Goal: Task Accomplishment & Management: Manage account settings

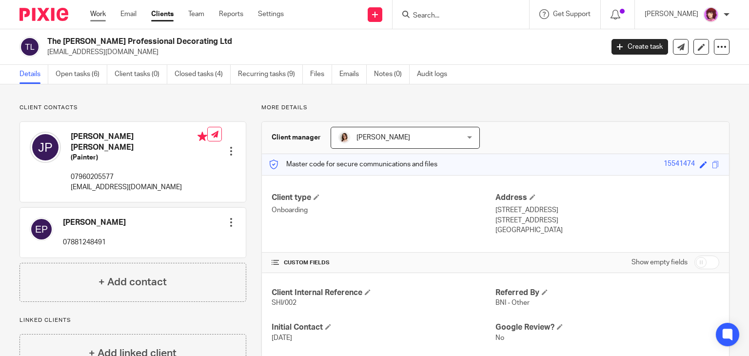
click at [99, 17] on link "Work" at bounding box center [98, 14] width 16 height 10
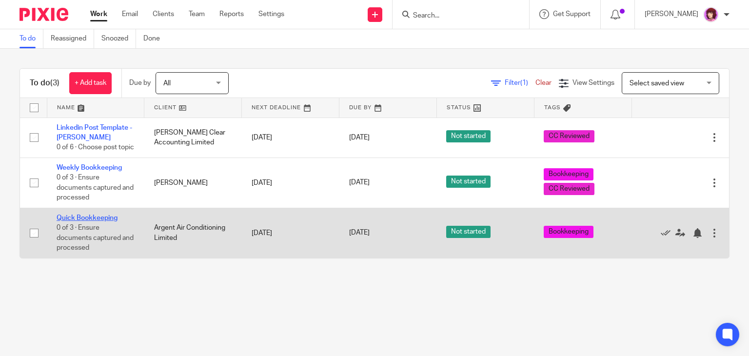
click at [99, 221] on link "Quick Bookkeeping" at bounding box center [87, 217] width 61 height 7
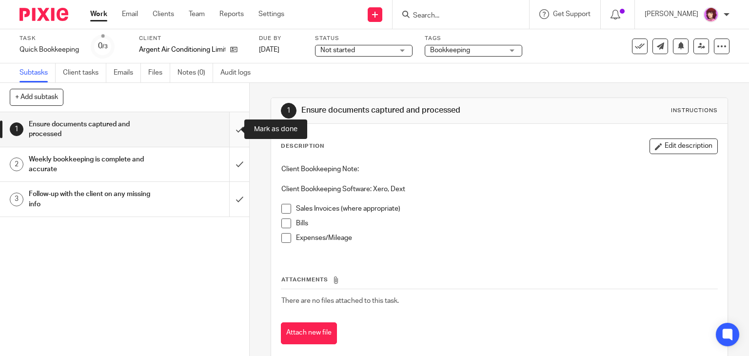
click at [225, 131] on input "submit" at bounding box center [124, 129] width 249 height 35
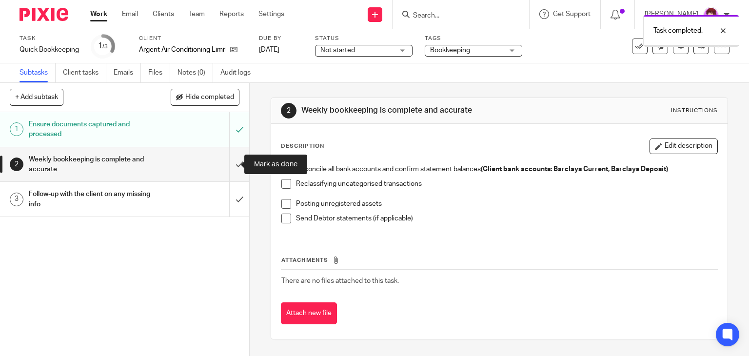
click at [231, 160] on input "submit" at bounding box center [124, 164] width 249 height 35
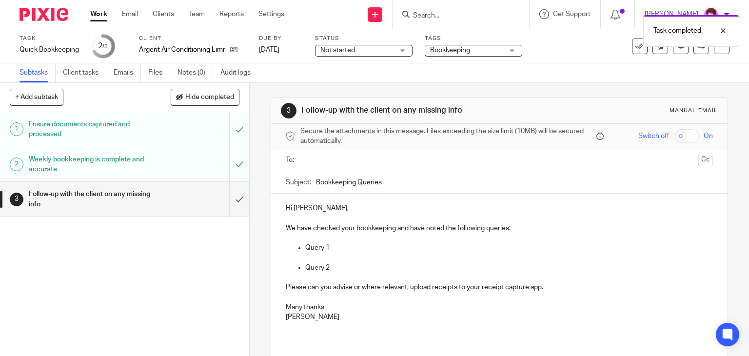
click at [161, 170] on div "Weekly bookkeeping is complete and accurate" at bounding box center [124, 164] width 191 height 25
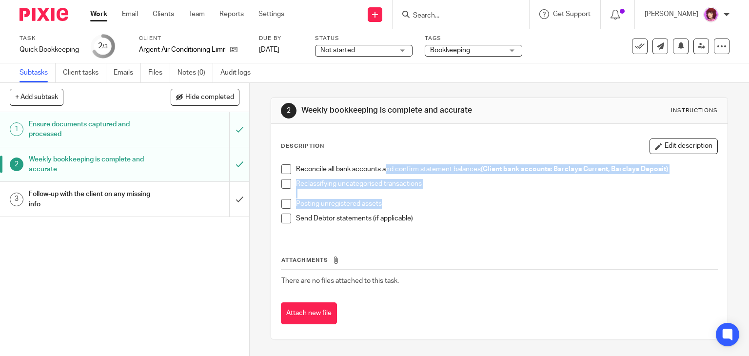
drag, startPoint x: 382, startPoint y: 172, endPoint x: 458, endPoint y: 211, distance: 85.2
click at [458, 211] on ul "Reconcile all bank accounts and confirm statement balances (Client bank account…" at bounding box center [499, 196] width 436 height 64
click at [458, 211] on div "Posting unregistered assets" at bounding box center [507, 206] width 422 height 15
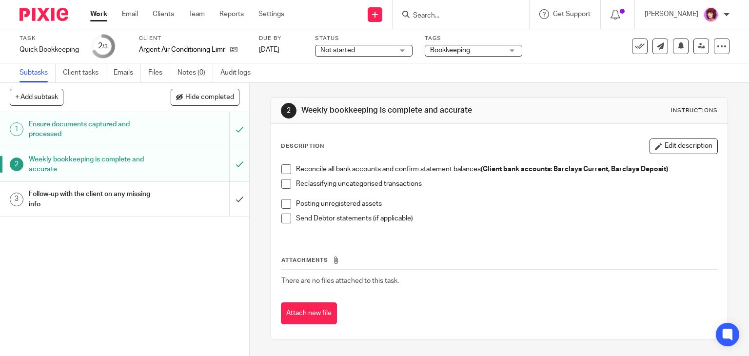
click at [412, 231] on div "Reconcile all bank accounts and confirm statement balances (Client bank account…" at bounding box center [499, 197] width 446 height 76
drag, startPoint x: 127, startPoint y: 217, endPoint x: 141, endPoint y: 207, distance: 17.2
click at [141, 207] on div "1 Ensure documents captured and processed 2 Weekly bookkeeping is complete and …" at bounding box center [124, 234] width 249 height 244
click at [141, 207] on h1 "Follow-up with the client on any missing info" at bounding box center [92, 199] width 127 height 25
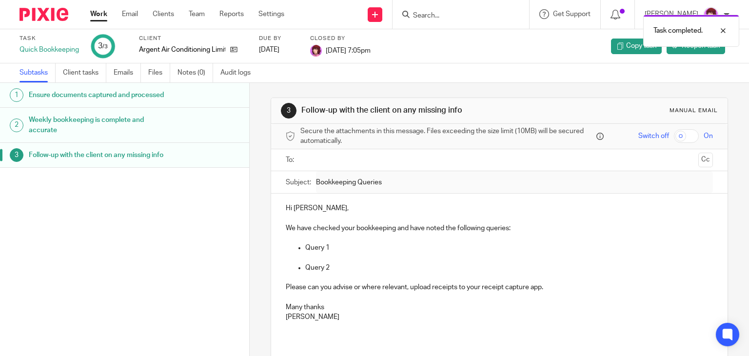
click at [96, 11] on link "Work" at bounding box center [98, 14] width 17 height 10
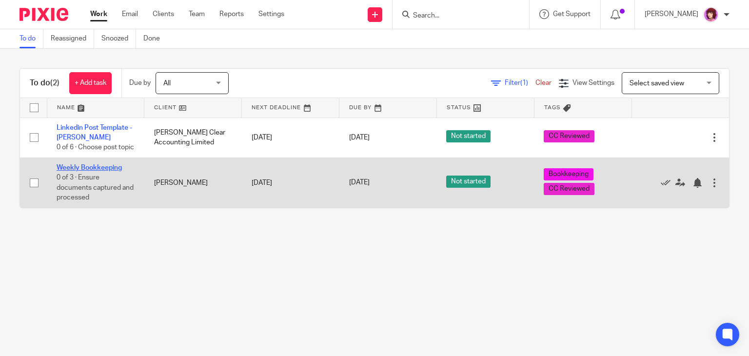
click at [94, 171] on link "Weekly Bookkeeping" at bounding box center [89, 167] width 65 height 7
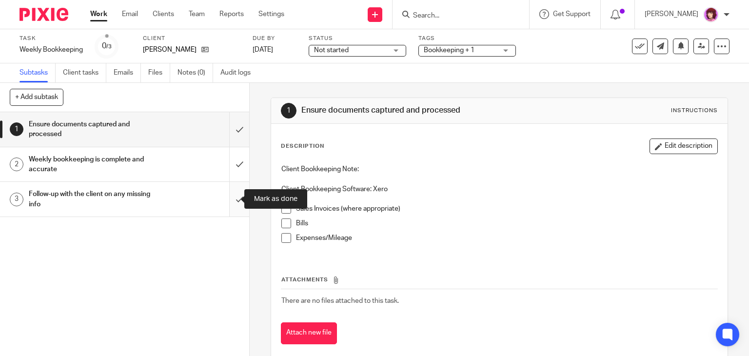
click at [228, 197] on input "submit" at bounding box center [124, 199] width 249 height 35
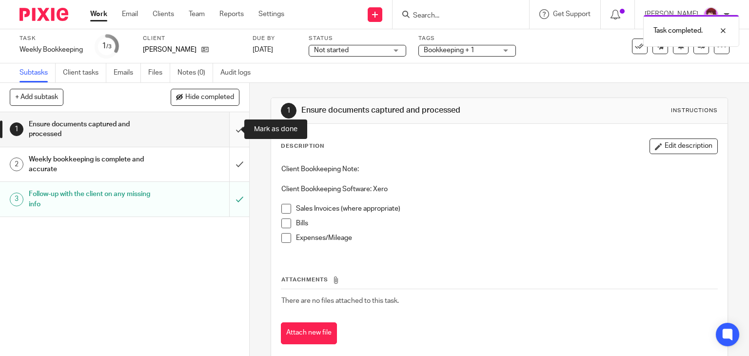
click at [232, 129] on input "submit" at bounding box center [124, 129] width 249 height 35
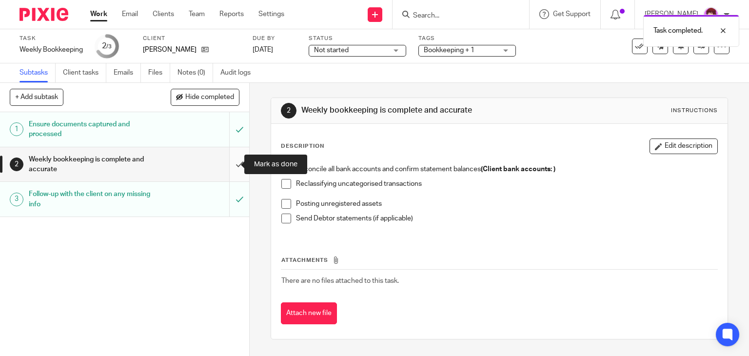
click at [228, 164] on input "submit" at bounding box center [124, 164] width 249 height 35
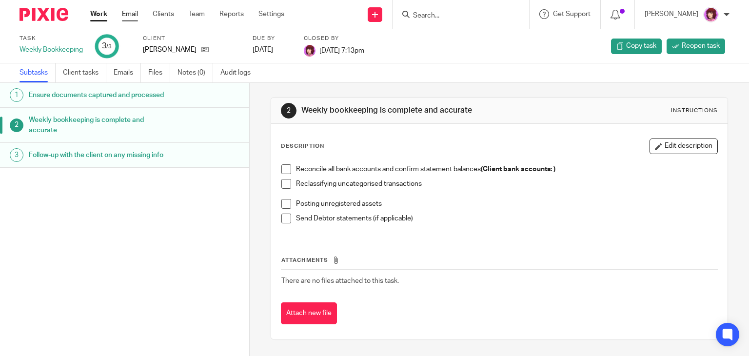
click at [129, 15] on link "Email" at bounding box center [130, 14] width 16 height 10
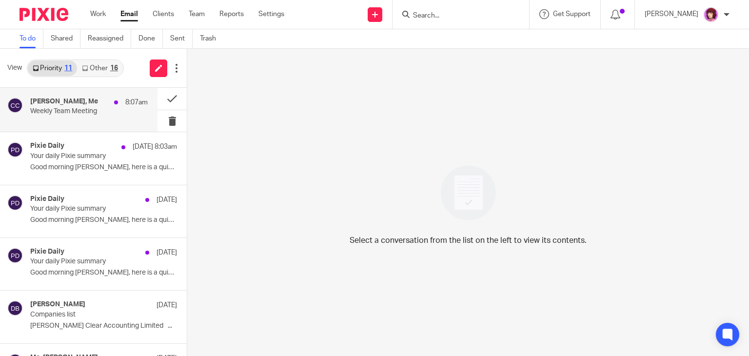
click at [92, 103] on h4 "Caroline Carter, Me" at bounding box center [64, 101] width 68 height 8
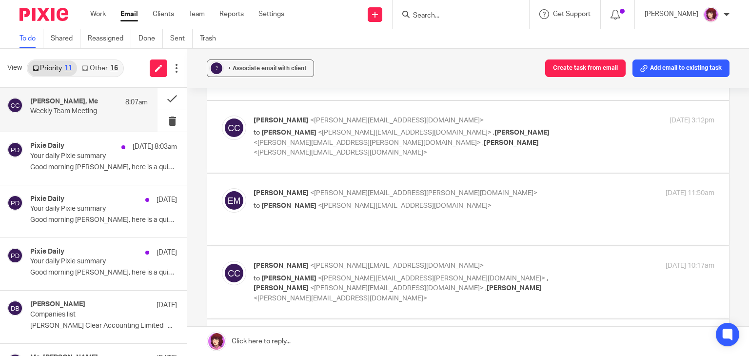
scroll to position [1213, 0]
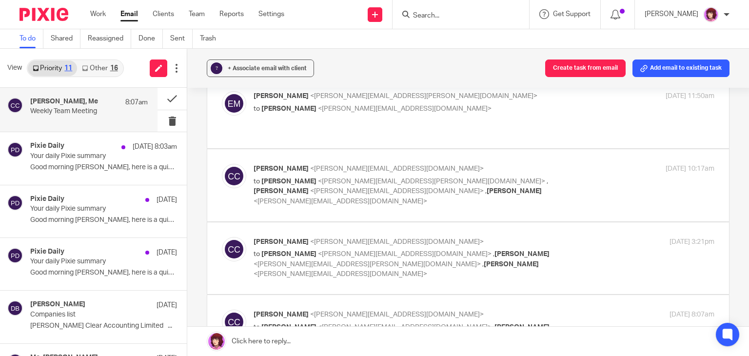
click at [404, 322] on p "to Dave Bennett <dave@carterclear.co.uk> , Emma Milne <emma.milne@carterclear.c…" at bounding box center [406, 337] width 307 height 30
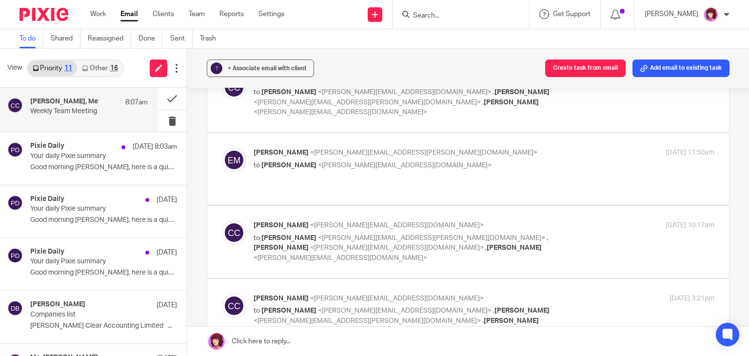
checkbox input "true"
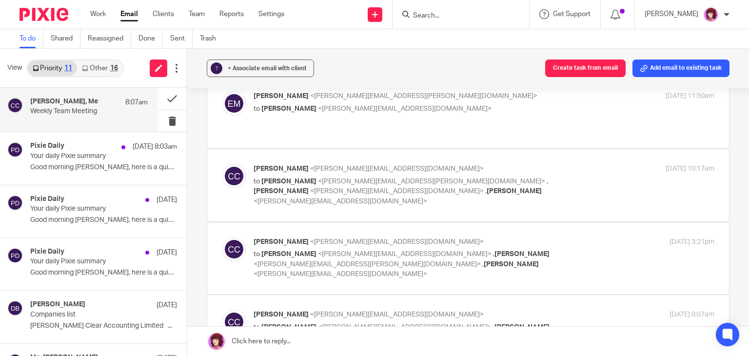
scroll to position [0, 0]
click at [165, 93] on button at bounding box center [171, 99] width 29 height 22
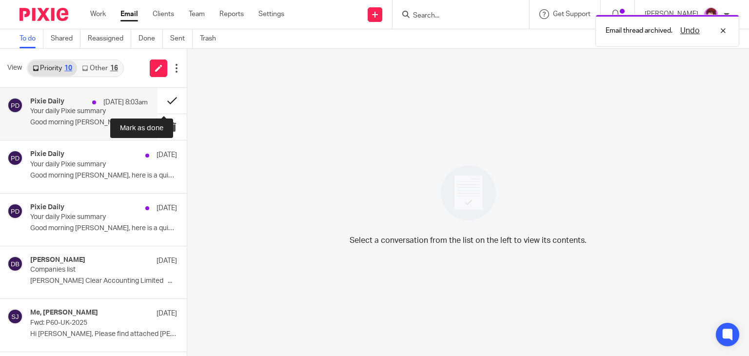
click at [162, 95] on button at bounding box center [171, 101] width 29 height 26
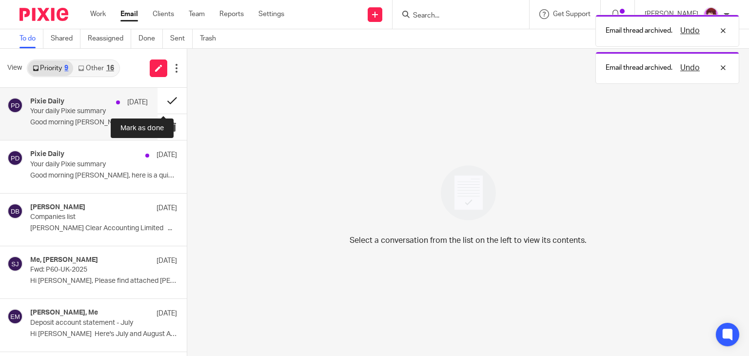
click at [164, 95] on button at bounding box center [171, 101] width 29 height 26
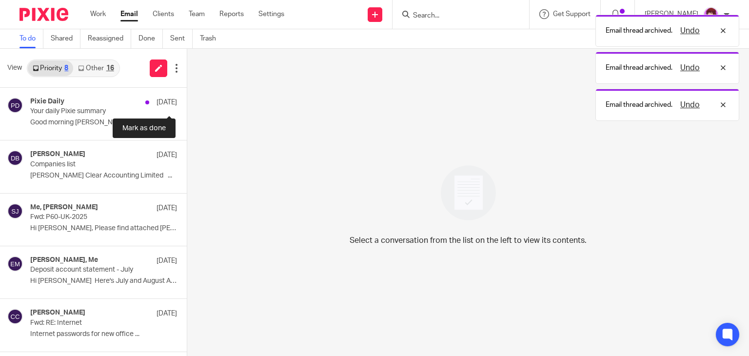
click at [187, 95] on button at bounding box center [191, 101] width 8 height 26
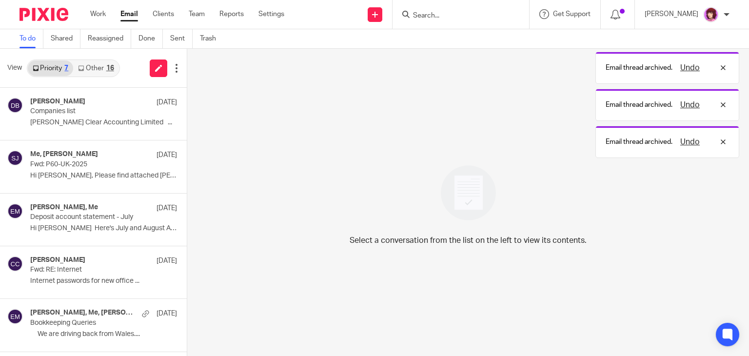
click at [92, 69] on link "Other 16" at bounding box center [95, 68] width 45 height 16
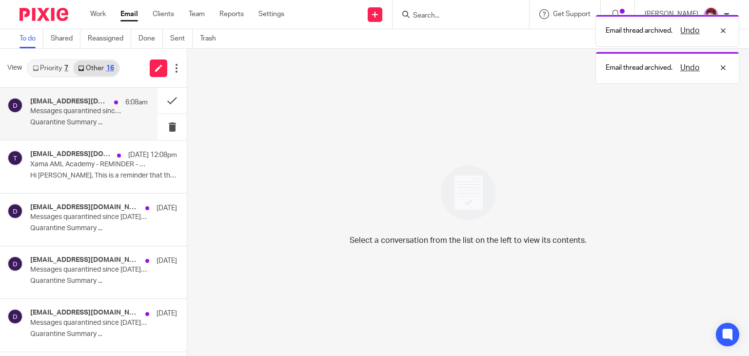
click at [79, 131] on div "do-not-reply@cloud.sophos.com 6:08am Messages quarantined since Aug 25, 2025 03…" at bounding box center [78, 114] width 157 height 52
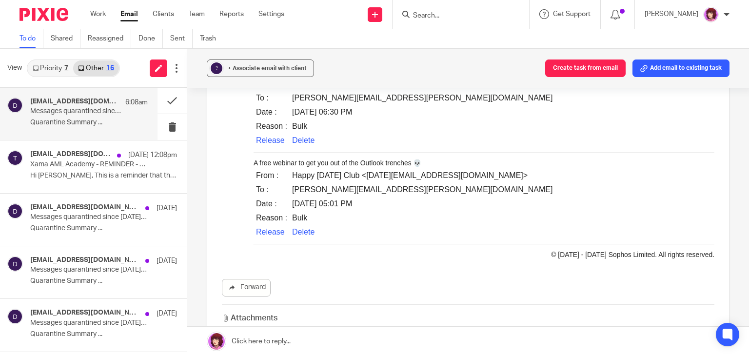
scroll to position [200, 0]
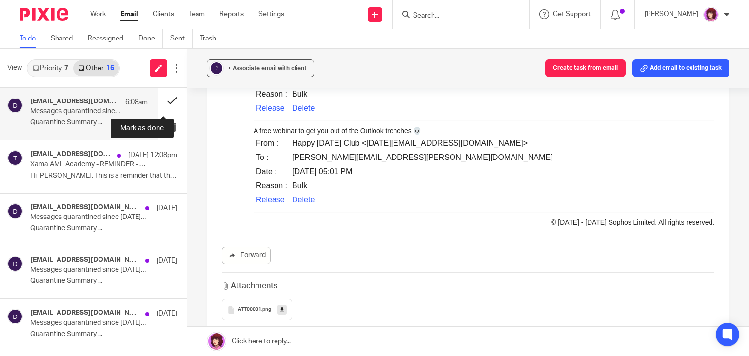
click at [164, 96] on button at bounding box center [171, 101] width 29 height 26
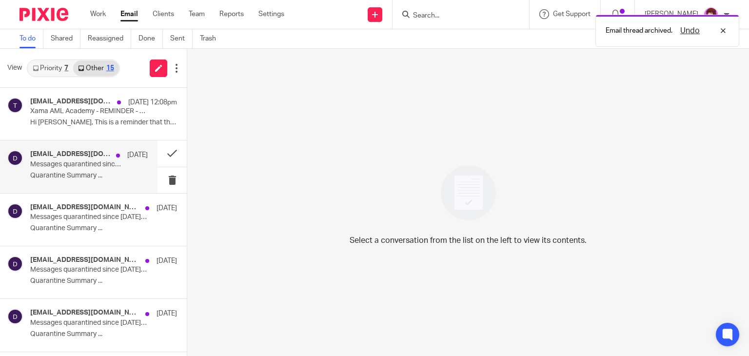
click at [68, 175] on p "Quarantine Summary ..." at bounding box center [88, 176] width 117 height 8
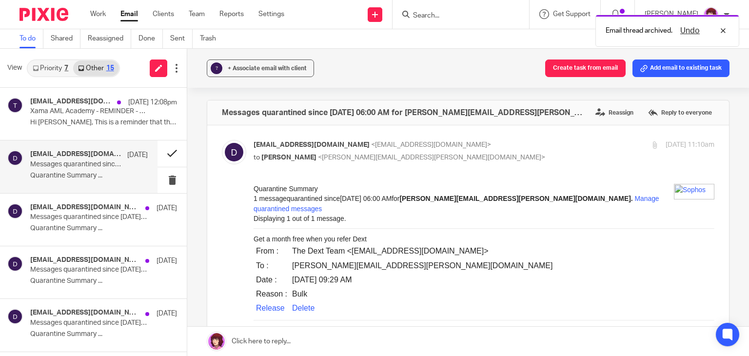
scroll to position [0, 0]
click at [165, 154] on button at bounding box center [171, 153] width 29 height 26
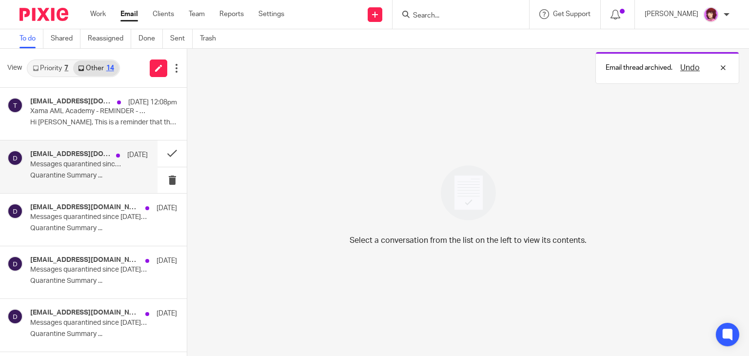
click at [74, 159] on div "do-not-reply@cloud.sophos.com 22 Aug" at bounding box center [88, 155] width 117 height 10
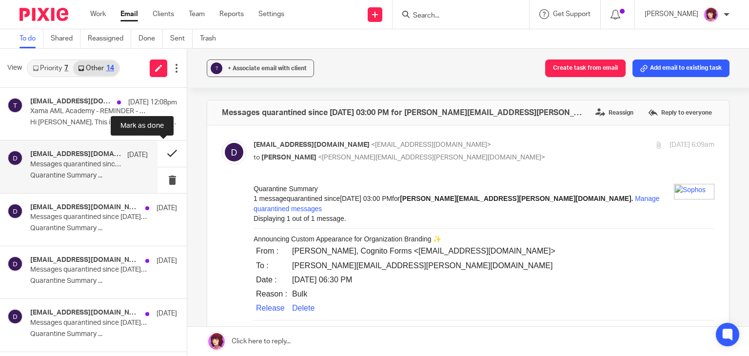
click at [163, 147] on button at bounding box center [171, 153] width 29 height 26
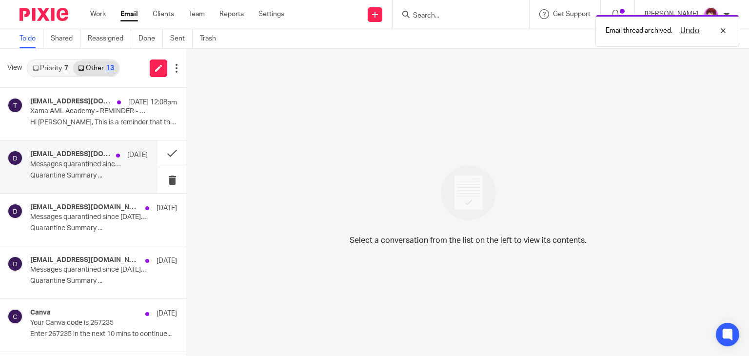
click at [88, 166] on p "Messages quarantined since Aug 21, 2025 06:00 AM for emma.milne@carterclear.co.…" at bounding box center [77, 164] width 94 height 8
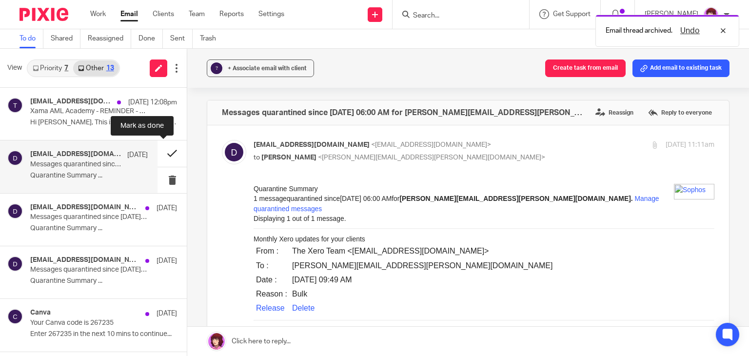
click at [160, 153] on button at bounding box center [171, 153] width 29 height 26
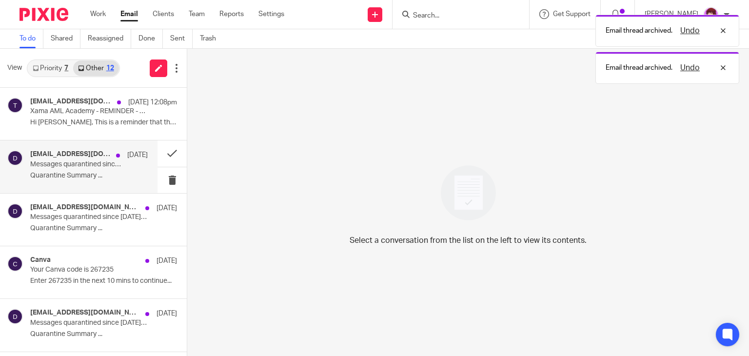
click at [82, 172] on p "Quarantine Summary ..." at bounding box center [88, 176] width 117 height 8
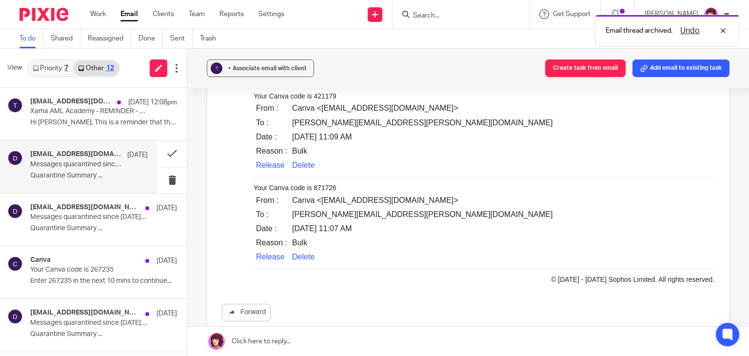
scroll to position [140, 0]
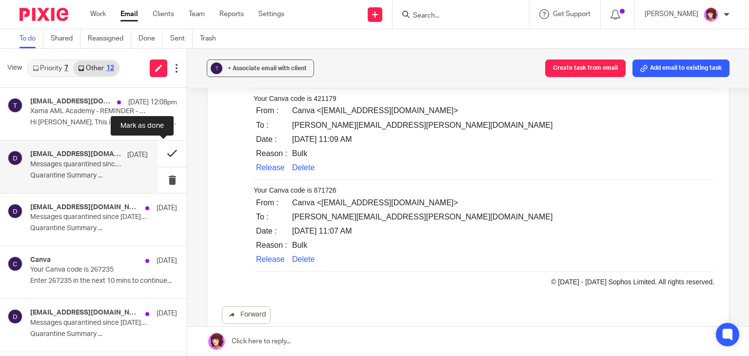
click at [157, 153] on button at bounding box center [171, 153] width 29 height 26
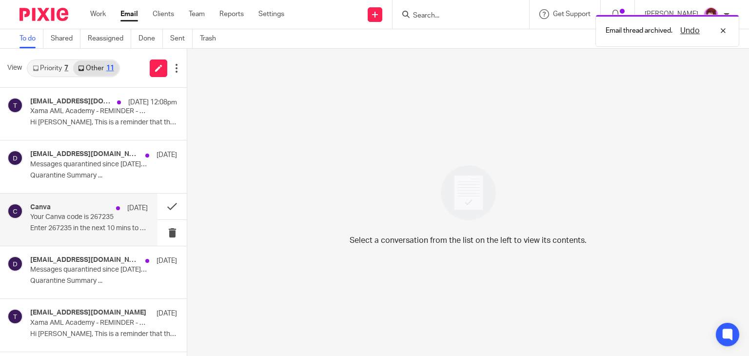
click at [64, 213] on p "Your Canva code is 267235" at bounding box center [77, 217] width 94 height 8
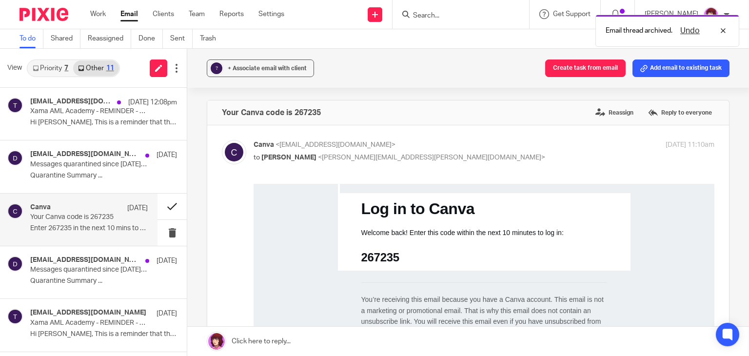
scroll to position [0, 0]
click at [174, 203] on button at bounding box center [171, 206] width 29 height 26
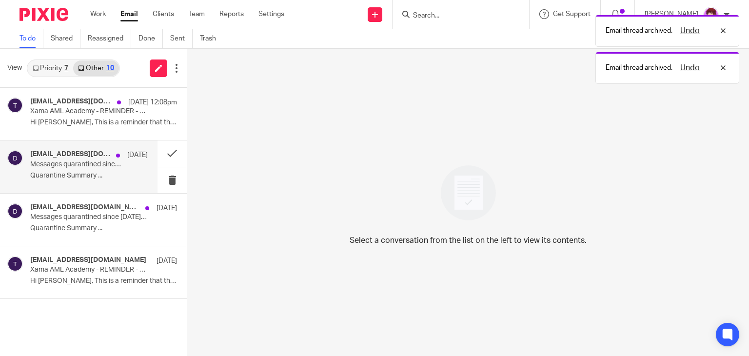
click at [46, 165] on p "Messages quarantined since Aug 20, 2025 06:00 AM for emma.milne@carterclear.co.…" at bounding box center [77, 164] width 94 height 8
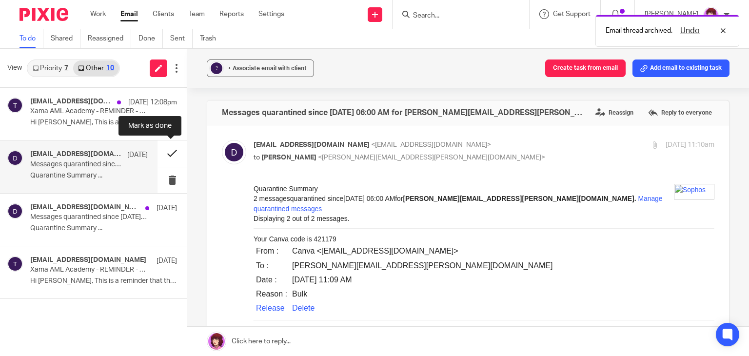
click at [169, 151] on button at bounding box center [171, 153] width 29 height 26
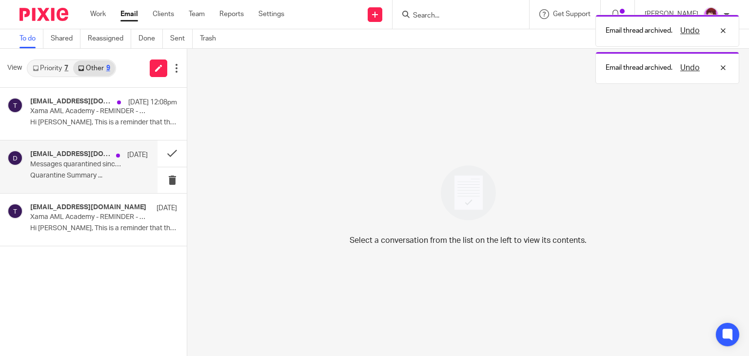
click at [99, 166] on p "Messages quarantined since Aug 19, 2025 03:00 PM for emma.milne@carterclear.co.…" at bounding box center [77, 164] width 94 height 8
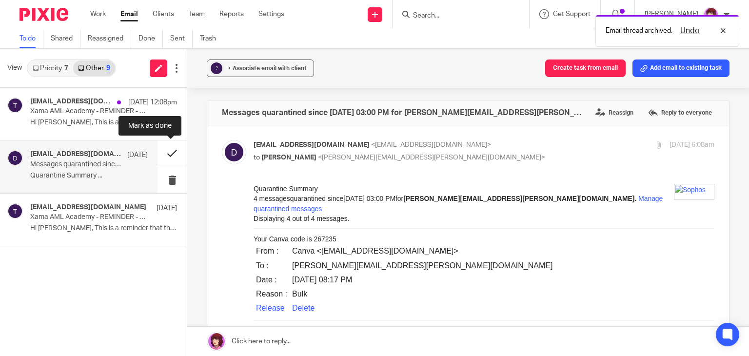
click at [175, 151] on button at bounding box center [171, 153] width 29 height 26
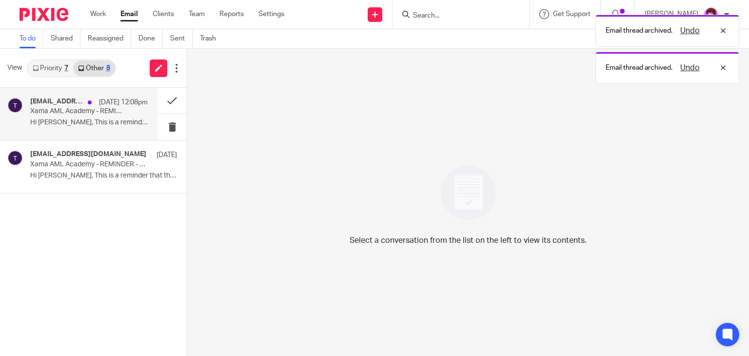
click at [58, 113] on p "Xama AML Academy - REMINDER - Your course is now available" at bounding box center [77, 111] width 94 height 8
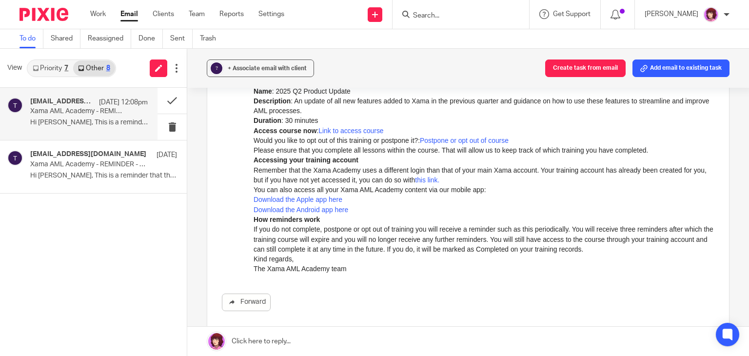
scroll to position [122, 0]
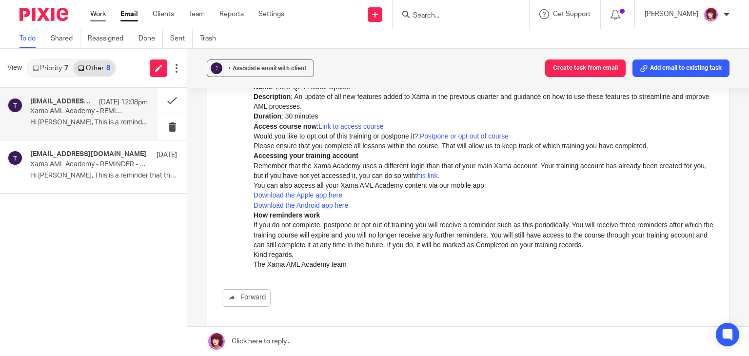
click at [98, 16] on link "Work" at bounding box center [98, 14] width 16 height 10
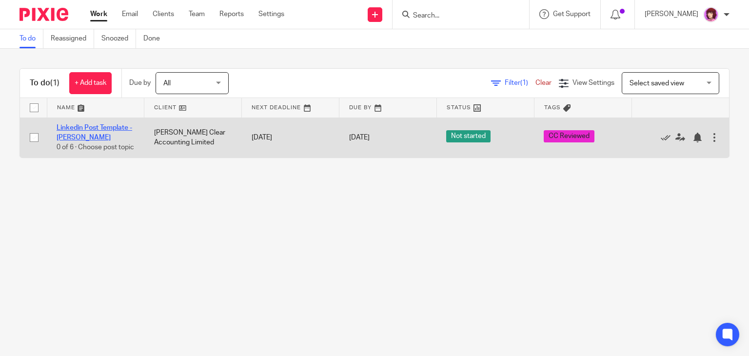
click at [107, 130] on link "Linkedin Post Template - [PERSON_NAME]" at bounding box center [95, 132] width 76 height 17
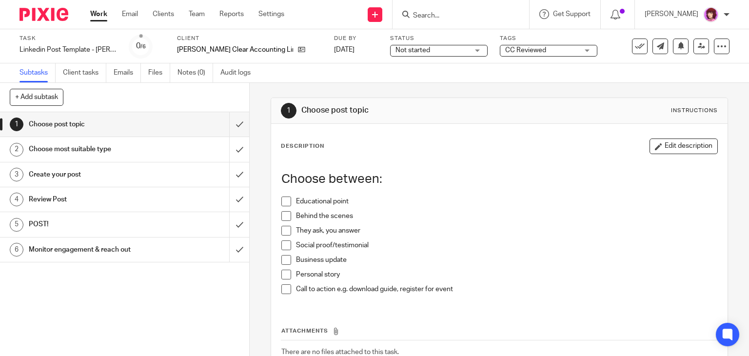
drag, startPoint x: 732, startPoint y: 114, endPoint x: 737, endPoint y: 131, distance: 17.3
click at [737, 131] on div "1 Choose post topic Instructions Description Edit description Choose between: E…" at bounding box center [499, 219] width 499 height 273
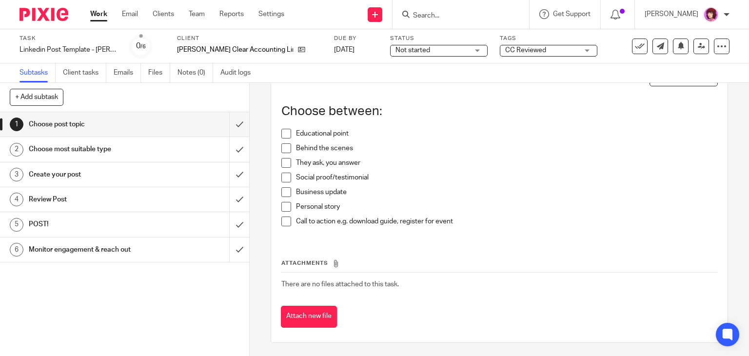
scroll to position [68, 0]
